Goal: Task Accomplishment & Management: Use online tool/utility

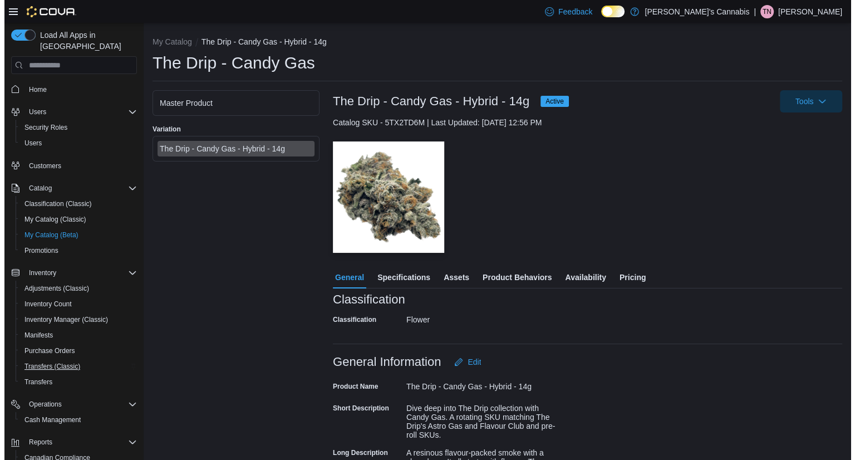
scroll to position [78, 0]
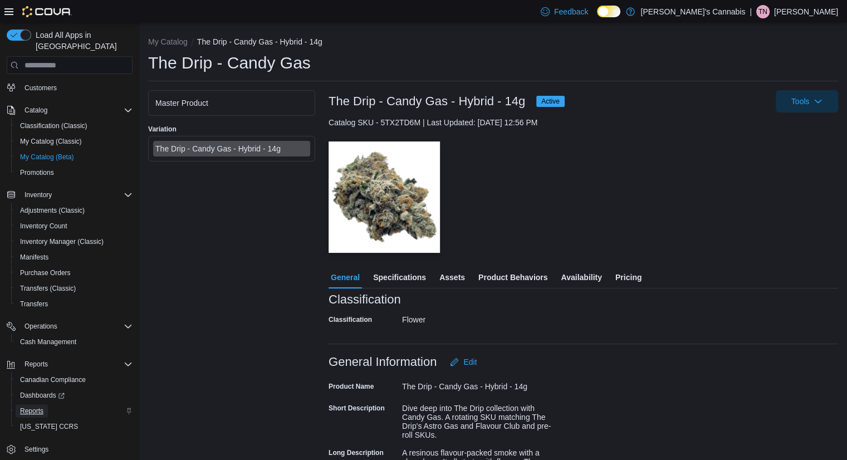
click at [38, 406] on span "Reports" at bounding box center [31, 410] width 23 height 9
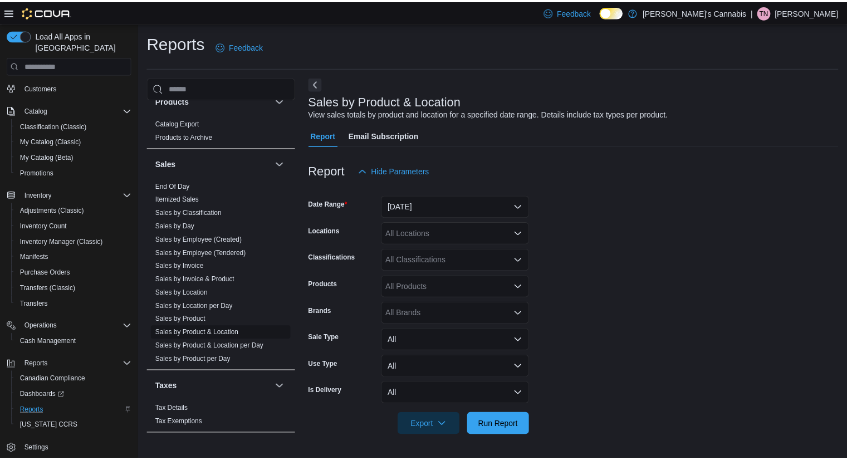
scroll to position [727, 0]
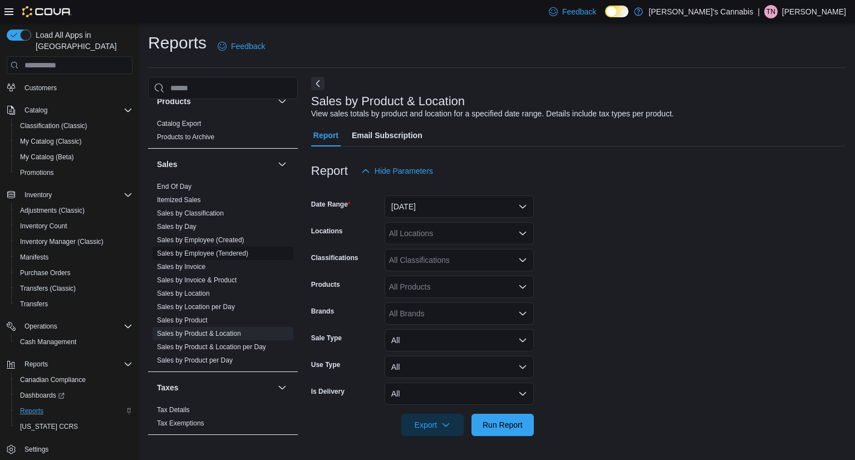
click at [192, 254] on link "Sales by Employee (Tendered)" at bounding box center [202, 253] width 91 height 8
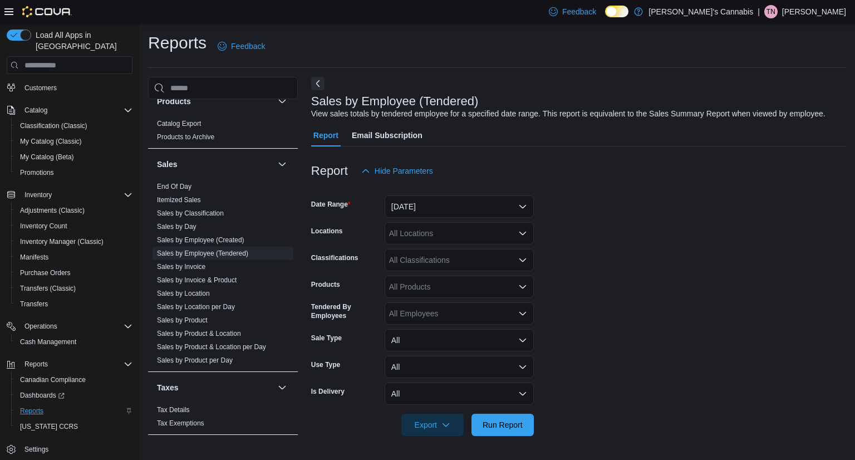
click at [418, 184] on div at bounding box center [578, 188] width 535 height 13
click at [425, 205] on button "[DATE]" at bounding box center [459, 206] width 149 height 22
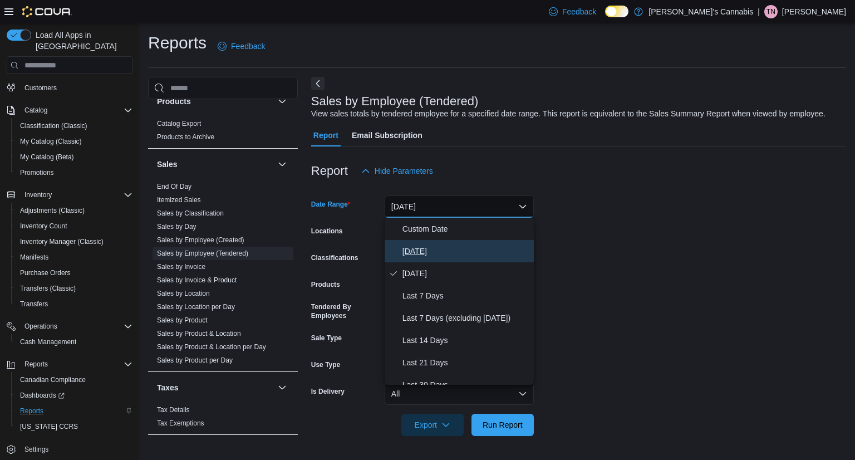
click at [436, 253] on span "[DATE]" at bounding box center [466, 250] width 127 height 13
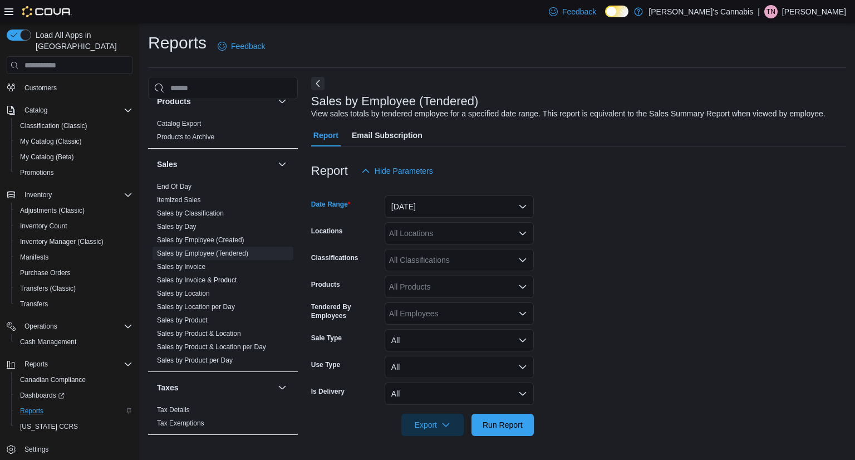
click at [619, 291] on form "Date Range [DATE] Locations All Locations Classifications All Classifications P…" at bounding box center [578, 309] width 535 height 254
click at [436, 248] on form "Date Range [DATE] Locations All Locations Classifications All Classifications P…" at bounding box center [578, 309] width 535 height 254
click at [434, 243] on div "All Locations" at bounding box center [459, 233] width 149 height 22
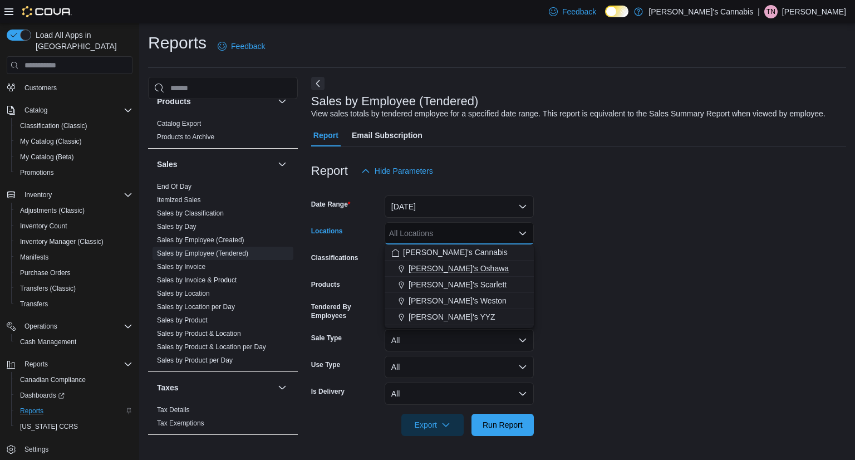
click at [450, 269] on span "[PERSON_NAME]'s Oshawa" at bounding box center [459, 268] width 100 height 11
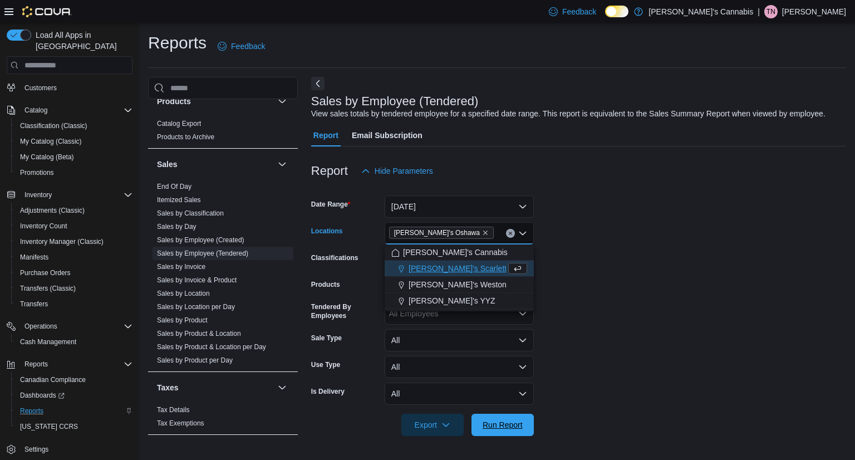
click at [519, 422] on span "Run Report" at bounding box center [503, 424] width 40 height 11
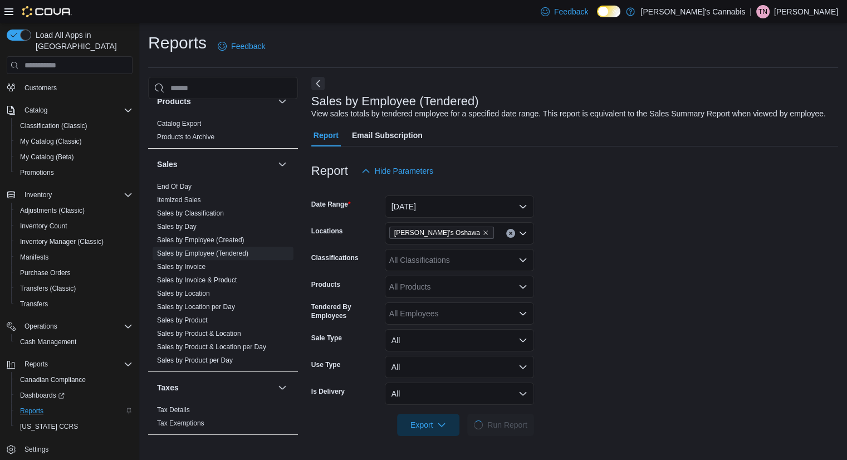
click at [601, 388] on form "Date Range [DATE] Locations MaryJane's Oshawa Classifications All Classificatio…" at bounding box center [574, 309] width 527 height 254
click at [483, 234] on icon "Remove MaryJane's Oshawa from selection in this group" at bounding box center [485, 233] width 4 height 4
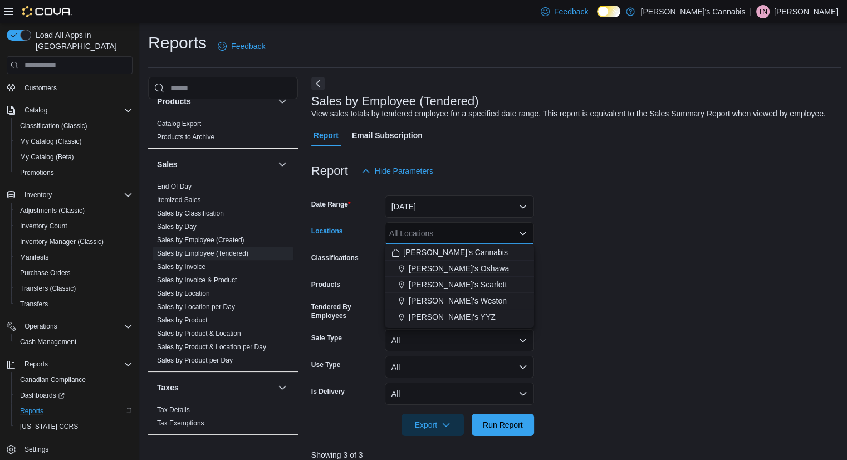
click at [463, 266] on span "[PERSON_NAME]'s Oshawa" at bounding box center [459, 268] width 100 height 11
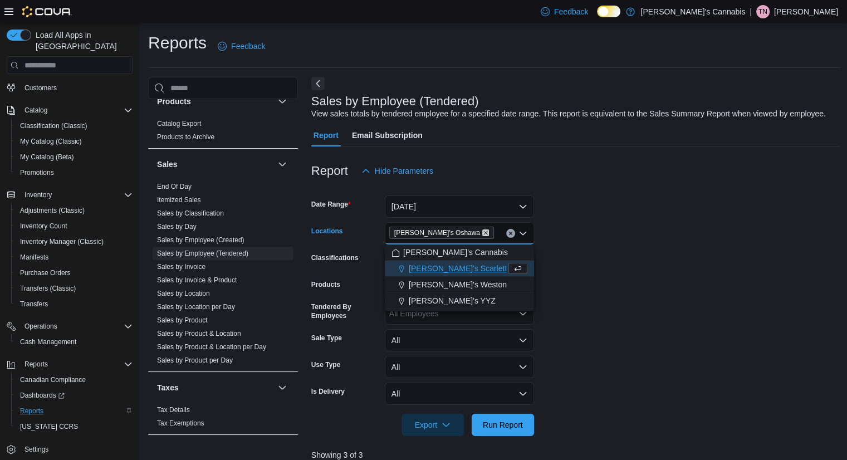
click at [482, 230] on icon "Remove MaryJane's Oshawa from selection in this group" at bounding box center [485, 232] width 7 height 7
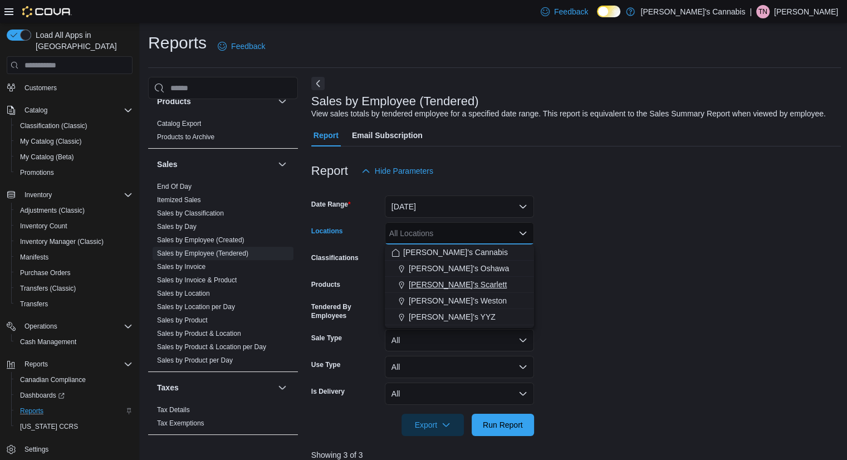
click at [473, 283] on span "[PERSON_NAME]'s Scarlett" at bounding box center [458, 284] width 98 height 11
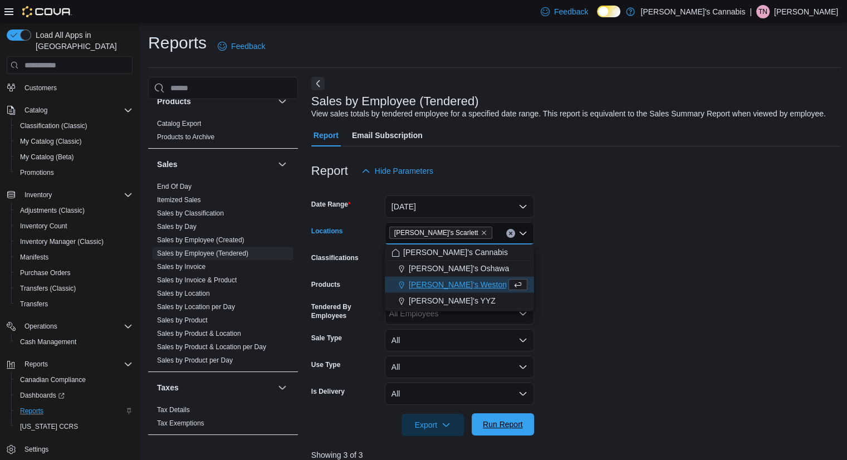
click at [513, 430] on span "Run Report" at bounding box center [503, 424] width 40 height 11
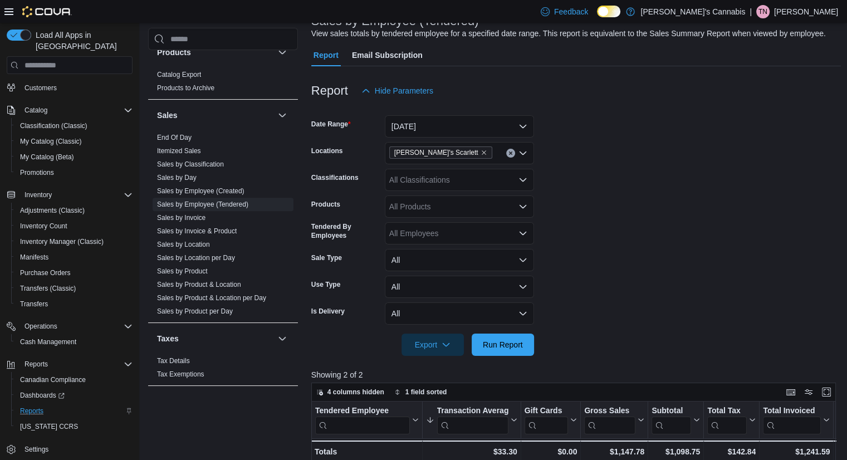
scroll to position [80, 0]
click at [480, 153] on icon "Remove MaryJane's Scarlett from selection in this group" at bounding box center [483, 152] width 7 height 7
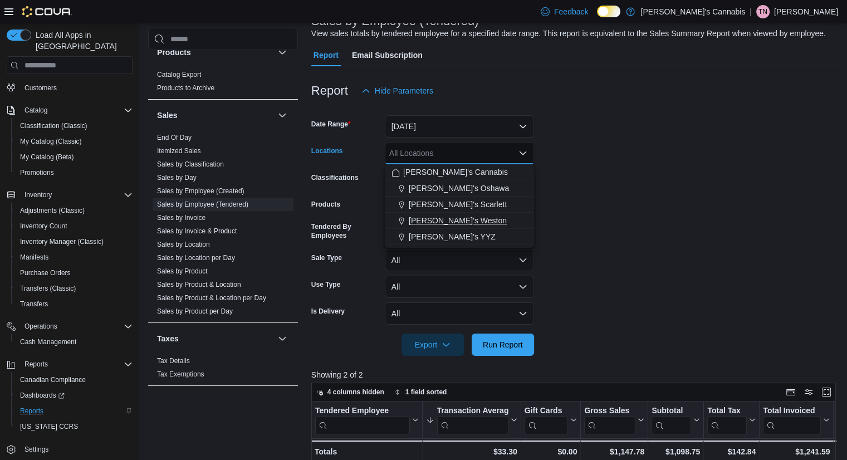
click at [471, 223] on span "[PERSON_NAME]'s Weston" at bounding box center [458, 220] width 98 height 11
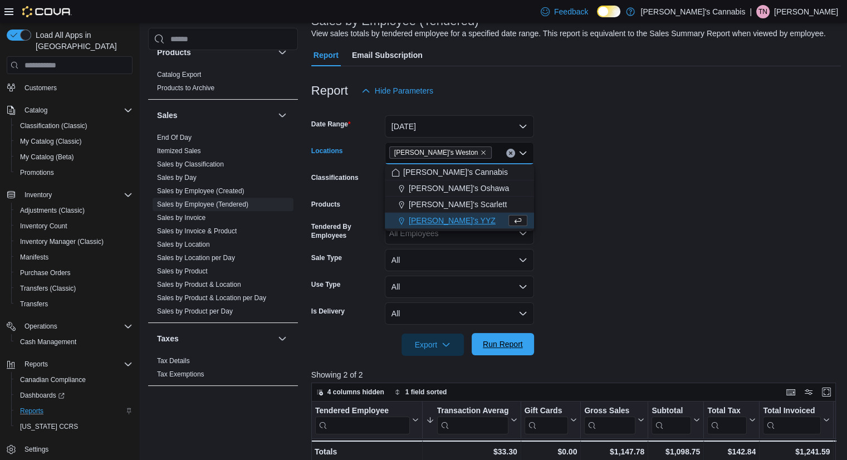
click at [509, 343] on span "Run Report" at bounding box center [503, 343] width 40 height 11
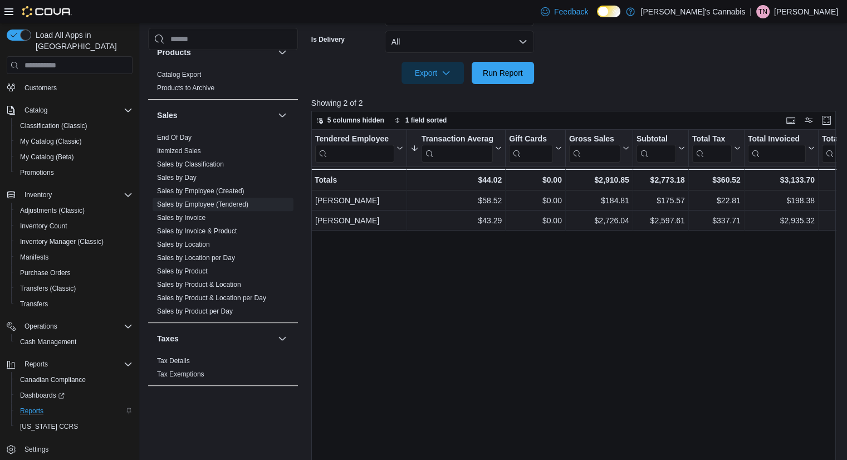
scroll to position [351, 0]
click at [794, 311] on div "Tendered Employee Click to view column header actions Transaction Average Sorte…" at bounding box center [576, 304] width 530 height 349
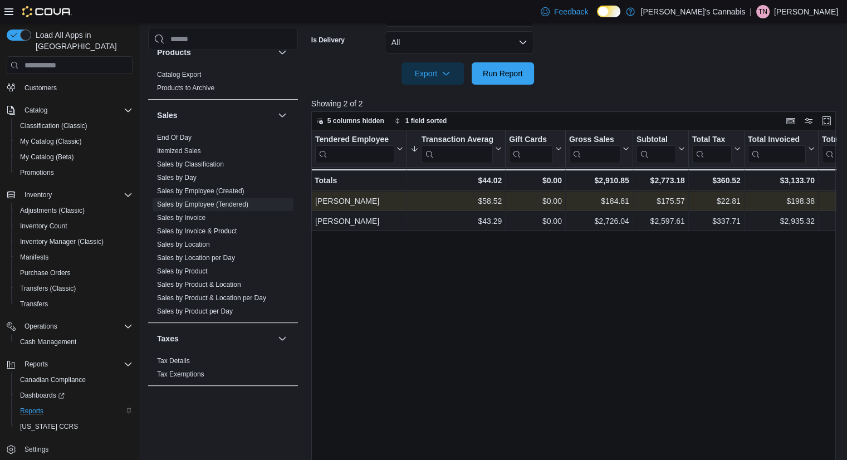
scroll to position [0, 0]
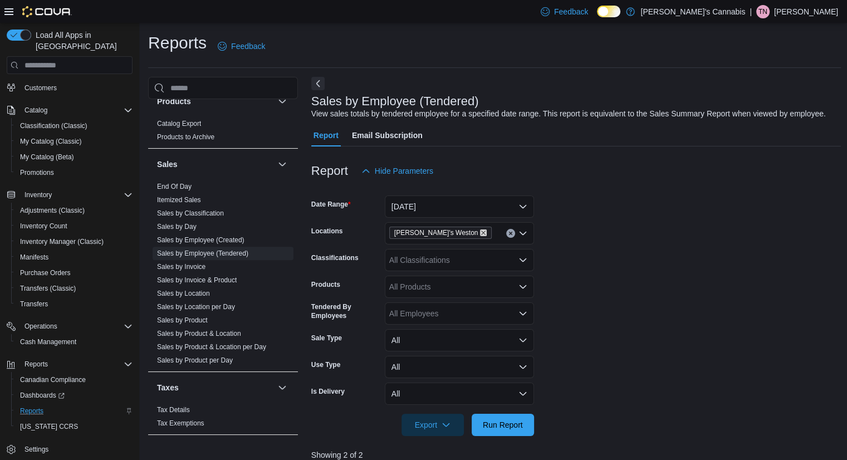
click at [480, 233] on icon "Remove MaryJane's Weston from selection in this group" at bounding box center [483, 232] width 7 height 7
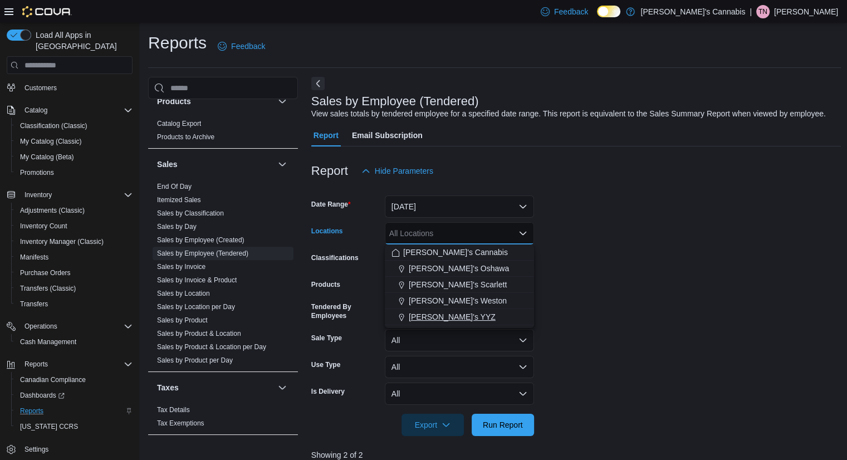
click at [458, 316] on span "[PERSON_NAME]'s YYZ" at bounding box center [452, 316] width 87 height 11
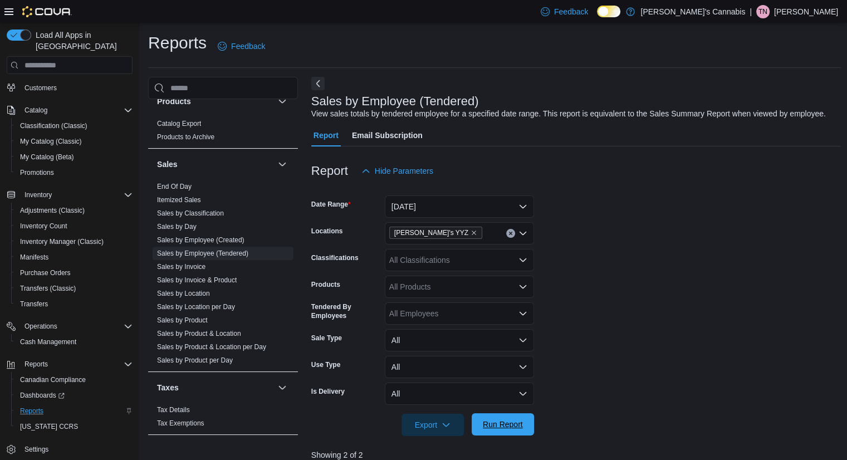
click at [508, 431] on span "Run Report" at bounding box center [502, 424] width 49 height 22
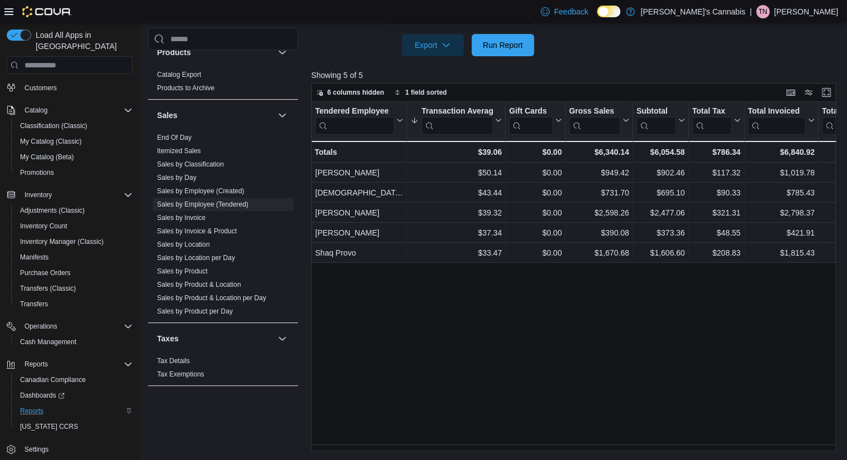
scroll to position [379, 0]
click at [763, 361] on div "Tendered Employee Click to view column header actions Transaction Average Sorte…" at bounding box center [576, 276] width 530 height 349
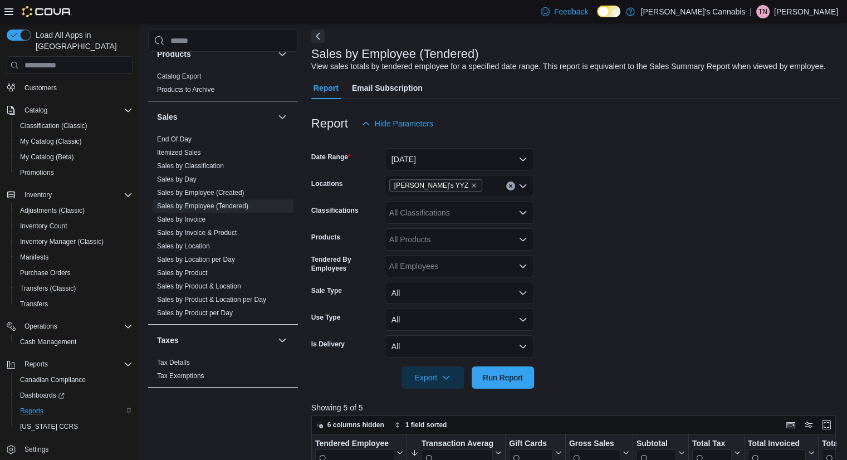
scroll to position [44, 0]
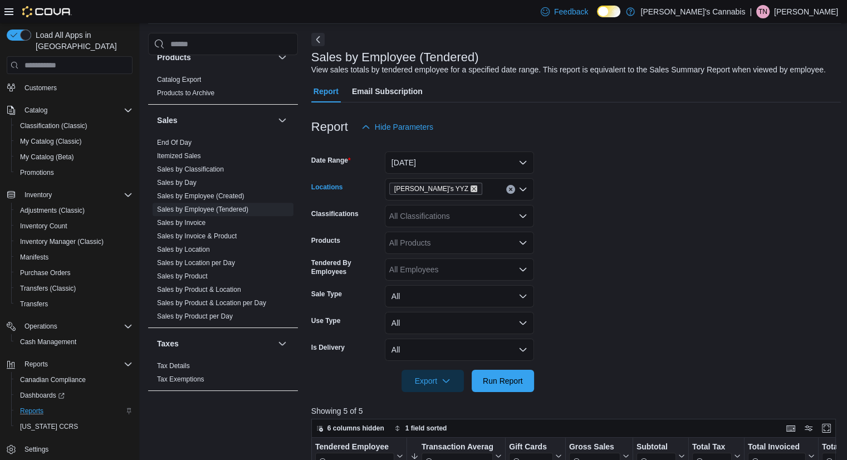
click at [470, 188] on icon "Remove MaryJane's YYZ from selection in this group" at bounding box center [473, 188] width 7 height 7
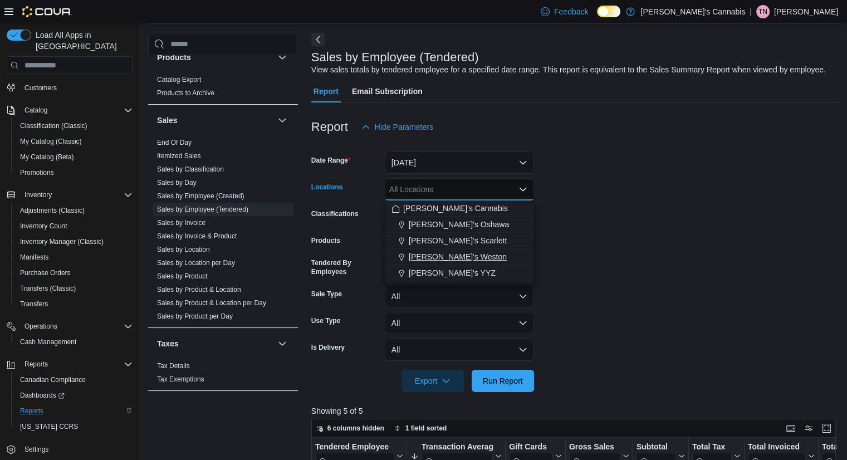
click at [457, 257] on span "[PERSON_NAME]'s Weston" at bounding box center [458, 256] width 98 height 11
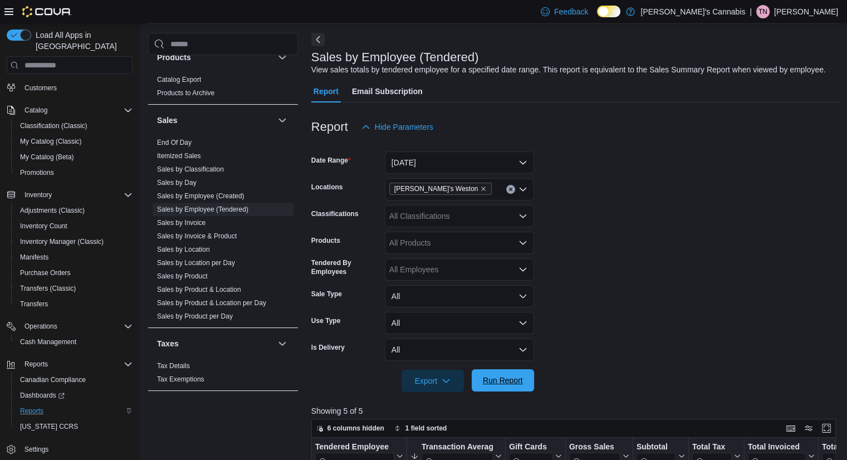
click at [519, 388] on span "Run Report" at bounding box center [502, 380] width 49 height 22
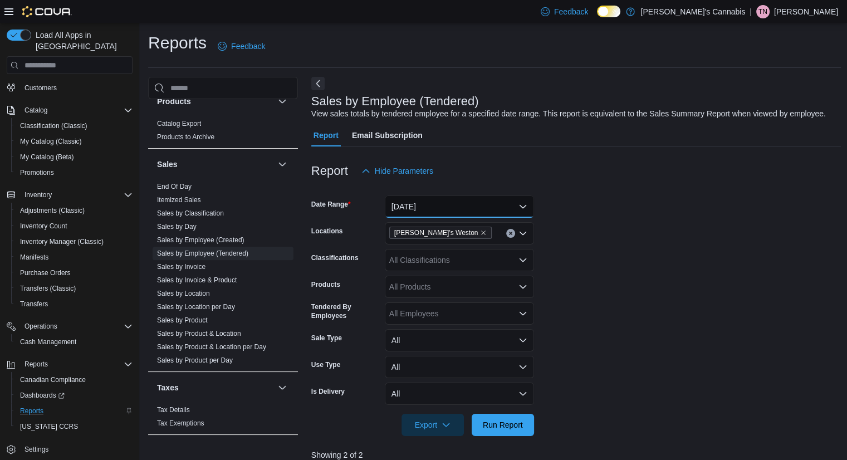
click at [423, 210] on button "[DATE]" at bounding box center [459, 206] width 149 height 22
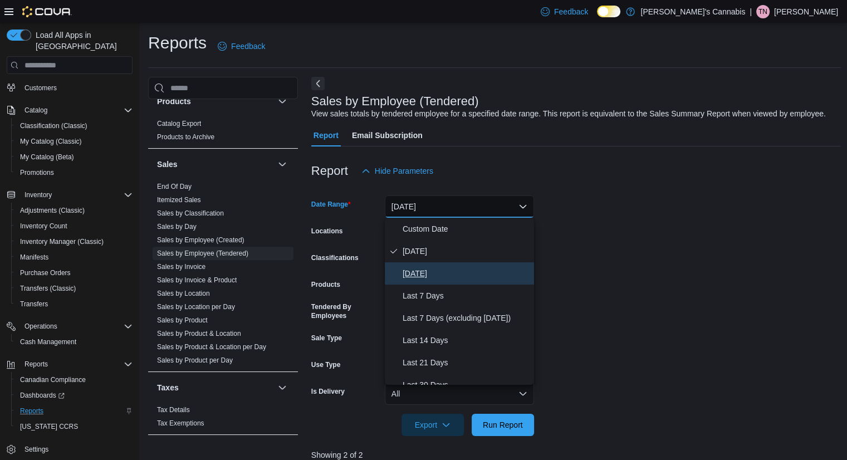
click at [433, 280] on button "[DATE]" at bounding box center [459, 273] width 149 height 22
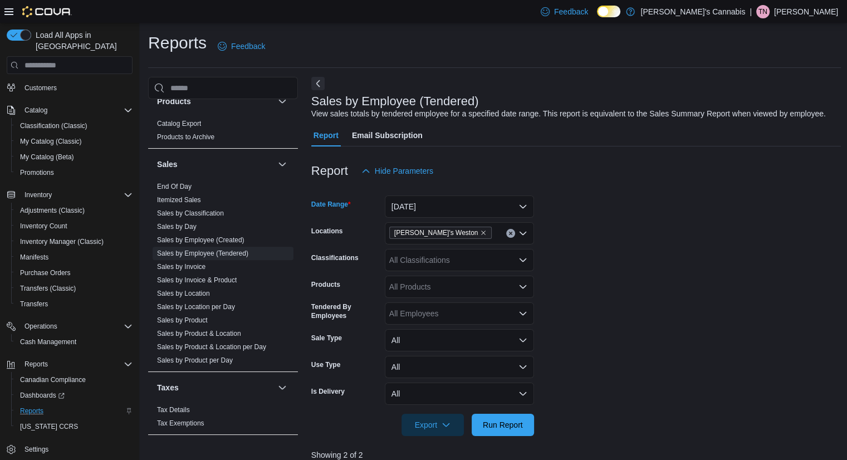
click at [561, 287] on form "Date Range [DATE] Locations MaryJane's Weston Classifications All Classificatio…" at bounding box center [576, 309] width 530 height 254
click at [480, 234] on icon "Remove MaryJane's Weston from selection in this group" at bounding box center [483, 232] width 7 height 7
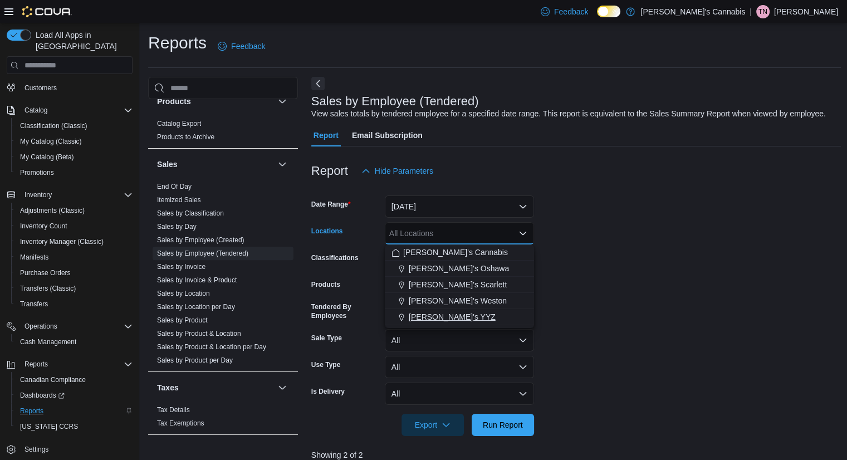
click at [454, 315] on span "[PERSON_NAME]'s YYZ" at bounding box center [452, 316] width 87 height 11
click at [617, 328] on form "Date Range [DATE] Locations [PERSON_NAME]'s YYZ Combo box. Selected. [PERSON_NA…" at bounding box center [576, 309] width 530 height 254
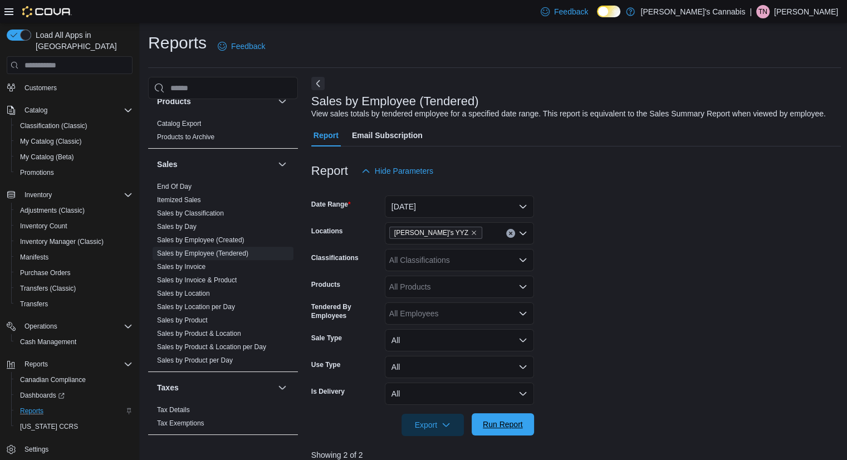
click at [524, 430] on span "Run Report" at bounding box center [502, 424] width 49 height 22
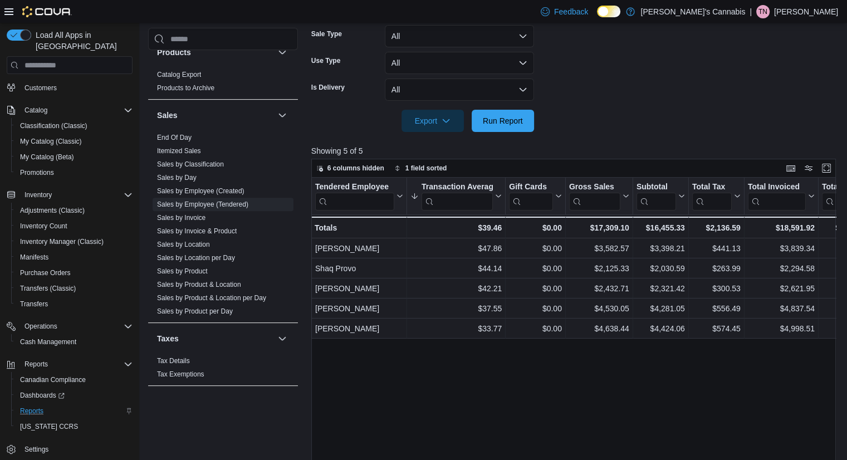
scroll to position [320, 0]
